Goal: Task Accomplishment & Management: Manage account settings

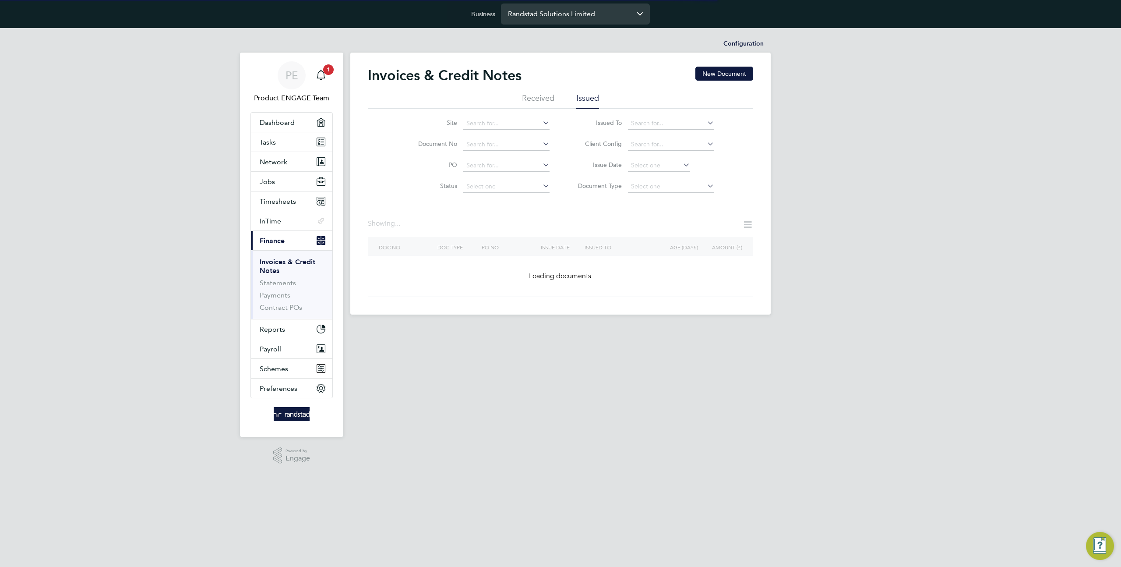
click at [541, 18] on input "Randstad Solutions Limited" at bounding box center [575, 14] width 149 height 21
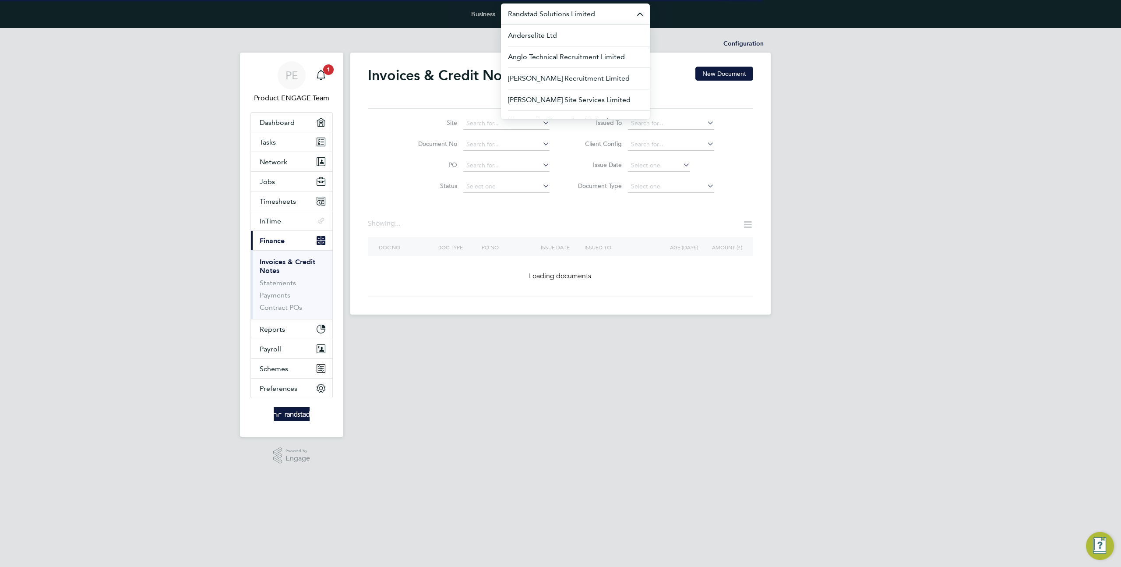
click at [541, 18] on input "Randstad Solutions Limited" at bounding box center [575, 14] width 149 height 21
type input "m"
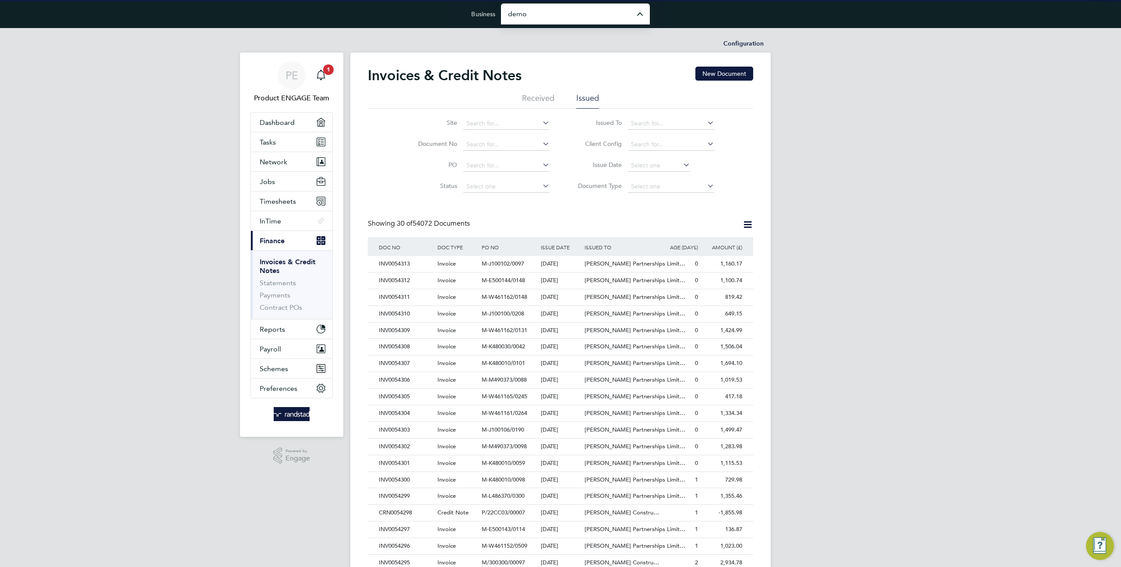
type input "Demo ENGAGE End Hirer"
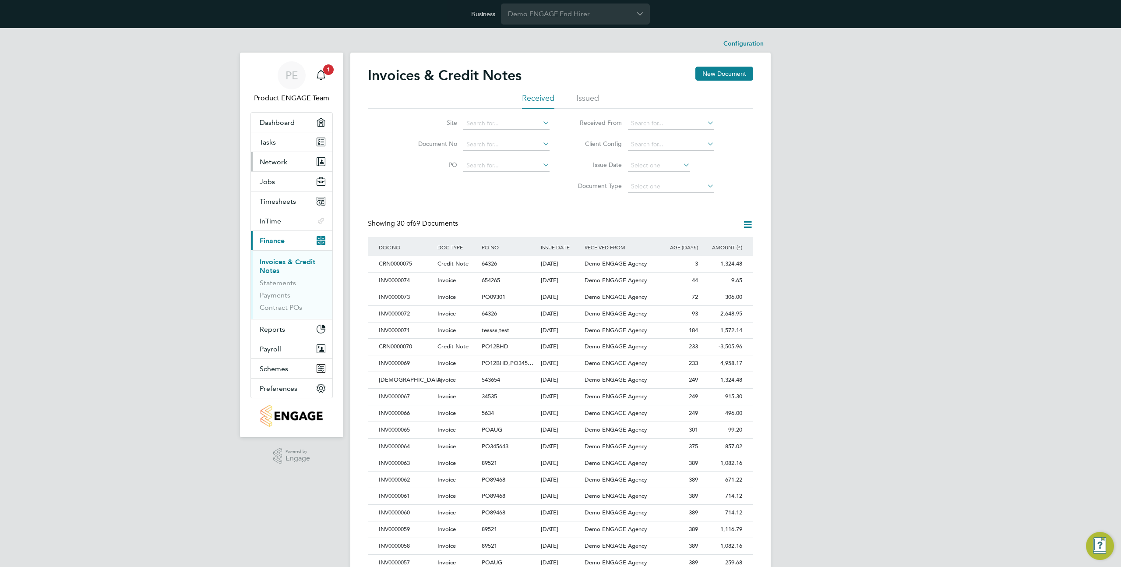
click at [271, 168] on button "Network" at bounding box center [291, 161] width 81 height 19
click at [287, 186] on link "Team Members" at bounding box center [284, 183] width 49 height 8
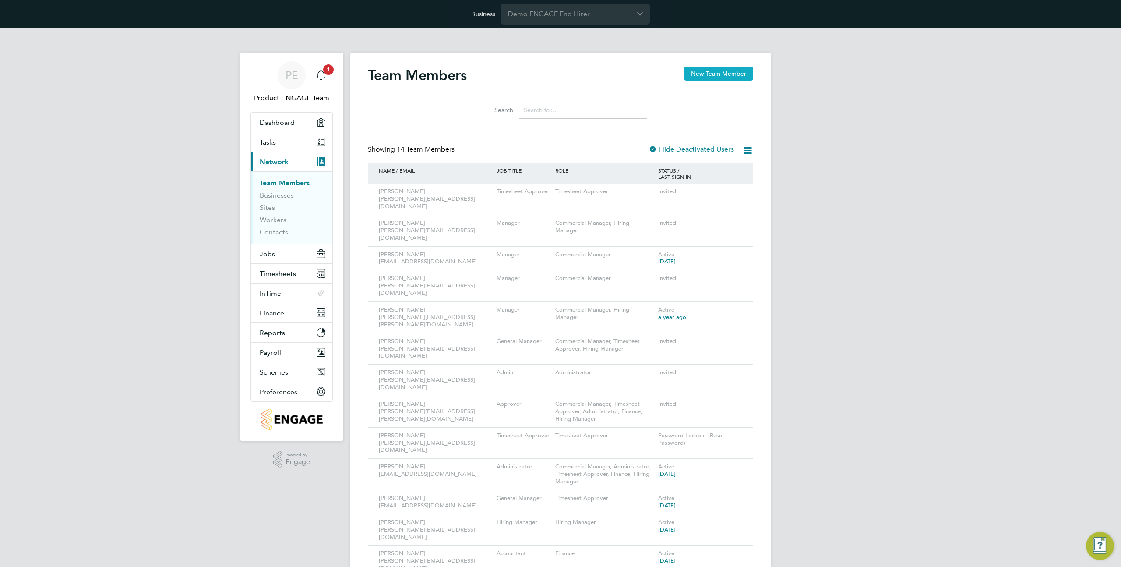
click at [722, 73] on button "New Team Member" at bounding box center [718, 74] width 69 height 14
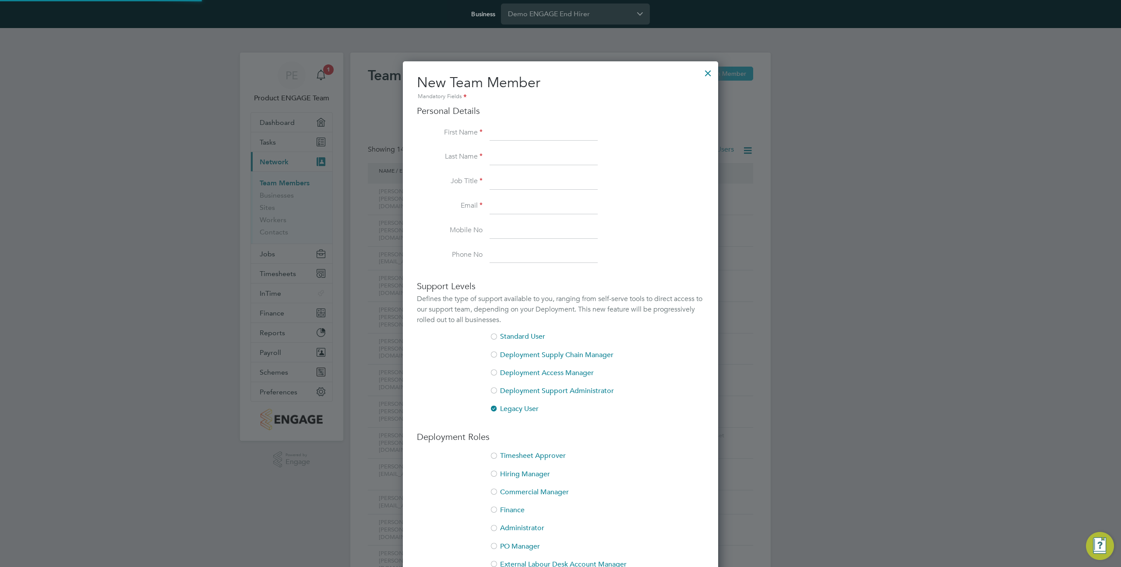
scroll to position [560, 316]
click at [708, 73] on div at bounding box center [708, 71] width 16 height 16
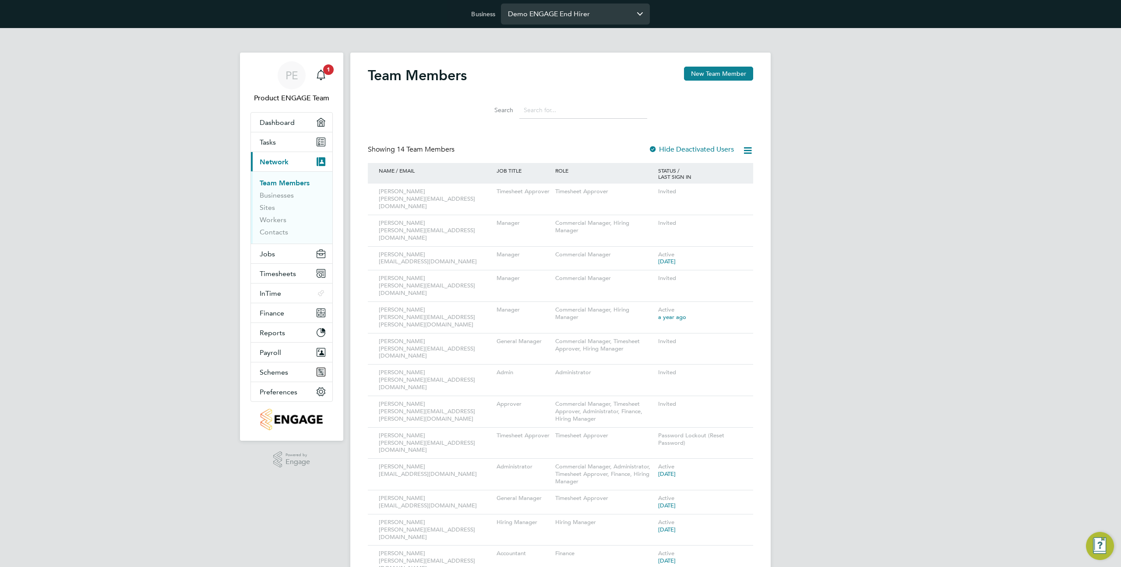
click at [573, 6] on input "Demo ENGAGE End Hirer" at bounding box center [575, 14] width 149 height 21
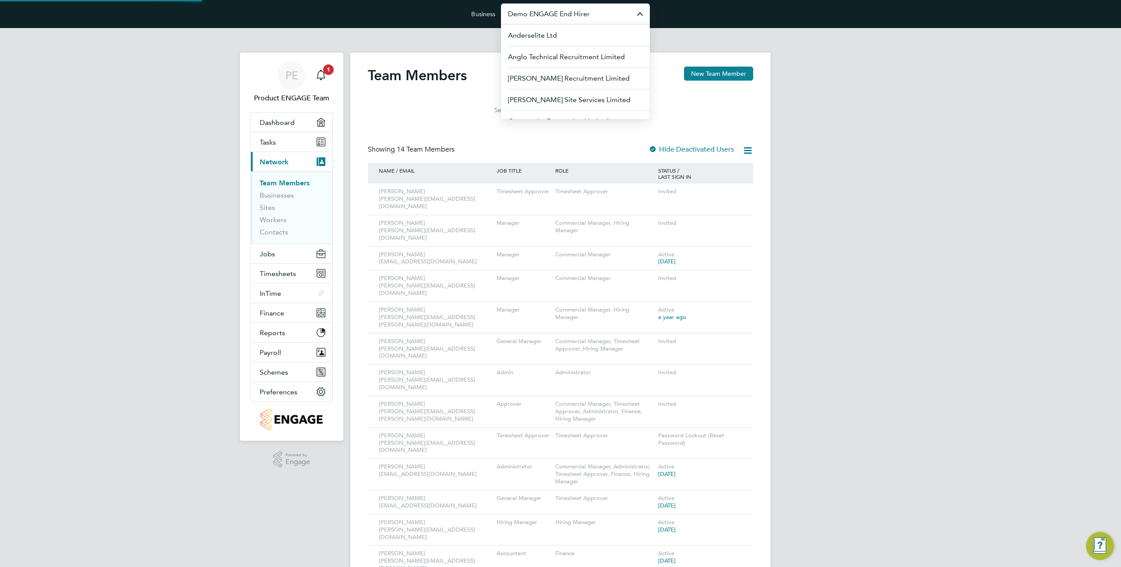
click at [573, 6] on input "Demo ENGAGE End Hirer" at bounding box center [575, 14] width 149 height 21
click at [565, 60] on span "Randstad Solutions Limited" at bounding box center [551, 57] width 87 height 11
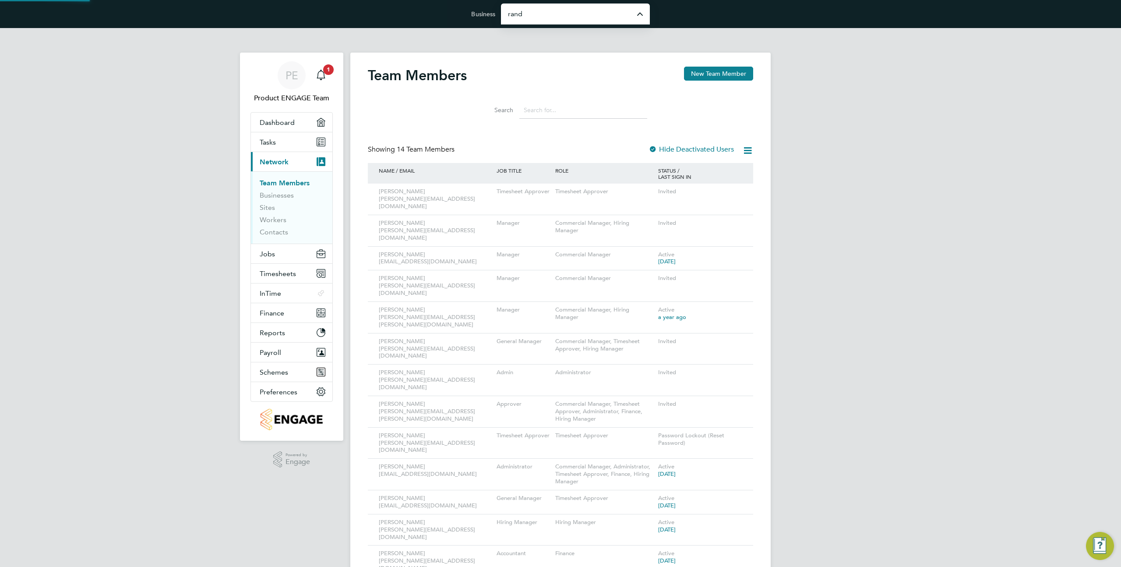
type input "Randstad Solutions Limited"
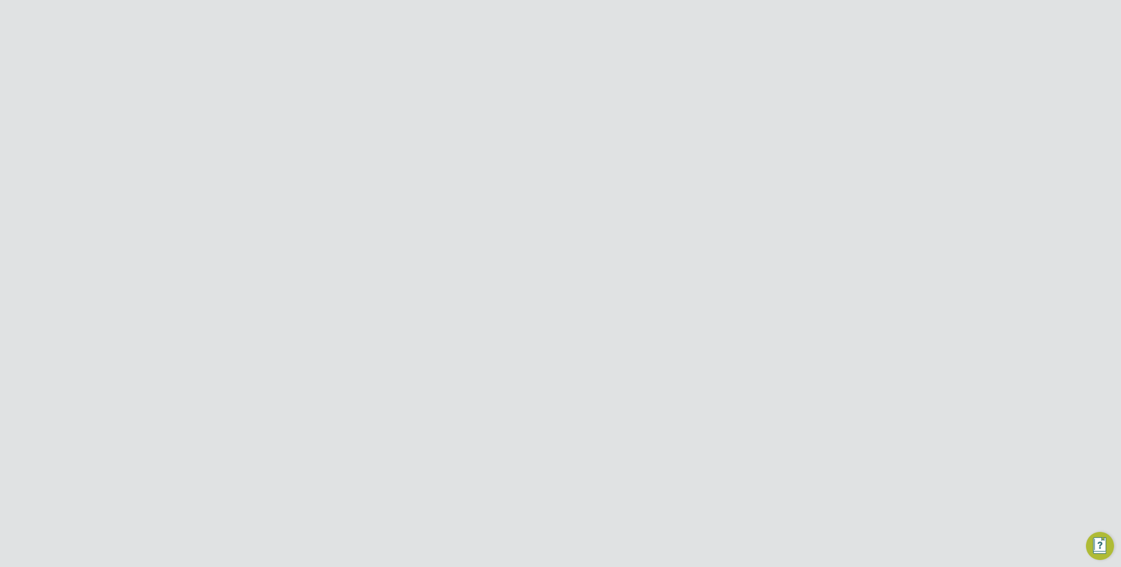
click at [737, 242] on icon at bounding box center [734, 247] width 9 height 11
click at [665, 259] on li "Edit User" at bounding box center [686, 260] width 106 height 12
click at [707, 73] on div at bounding box center [708, 71] width 16 height 16
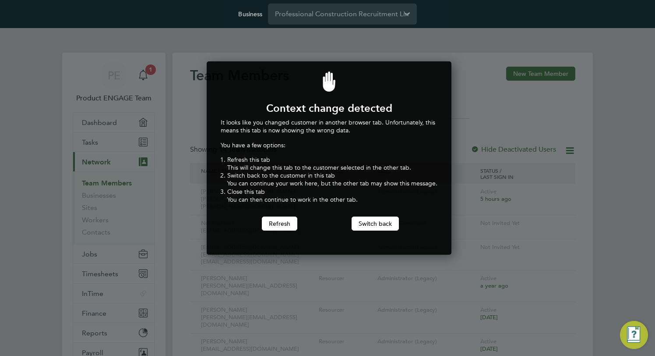
scroll to position [194, 242]
